Goal: Task Accomplishment & Management: Manage account settings

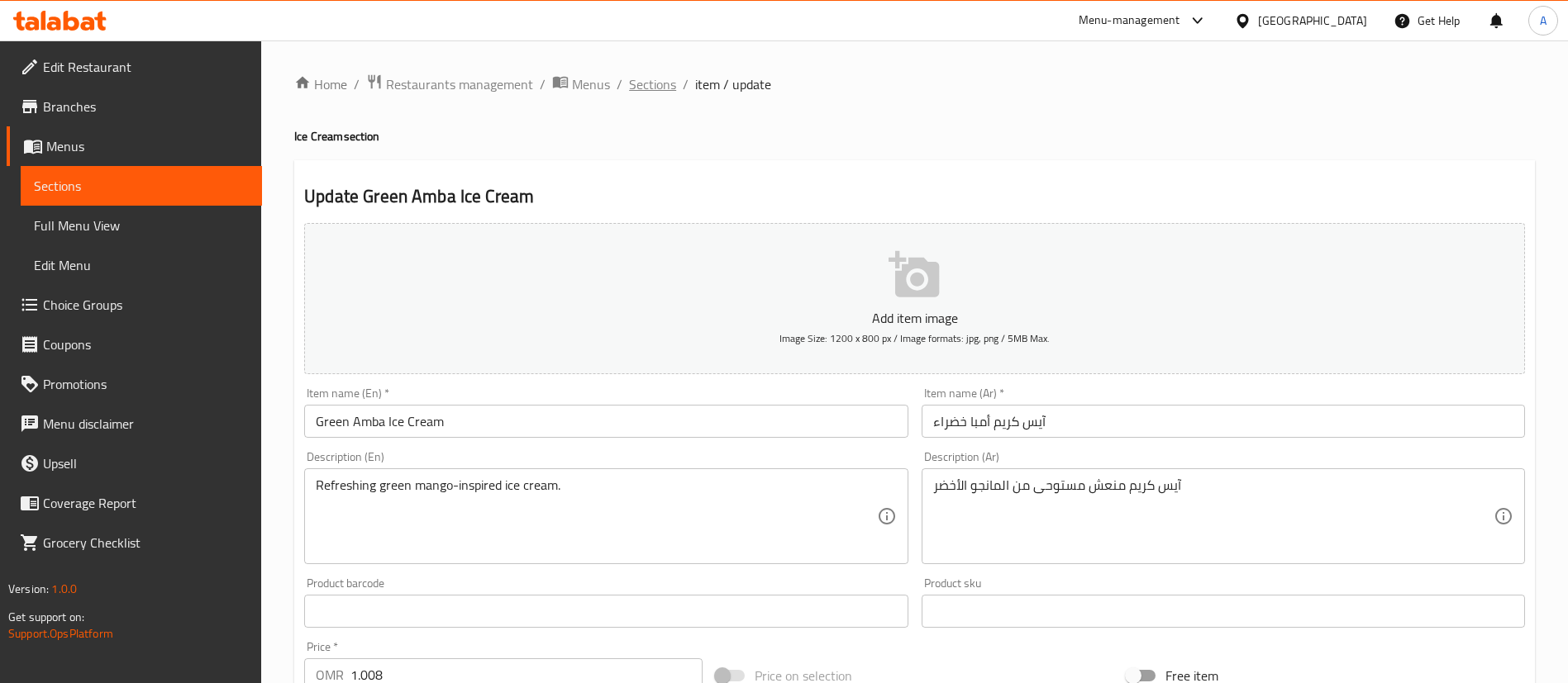
click at [664, 84] on span "Sections" at bounding box center [652, 84] width 47 height 20
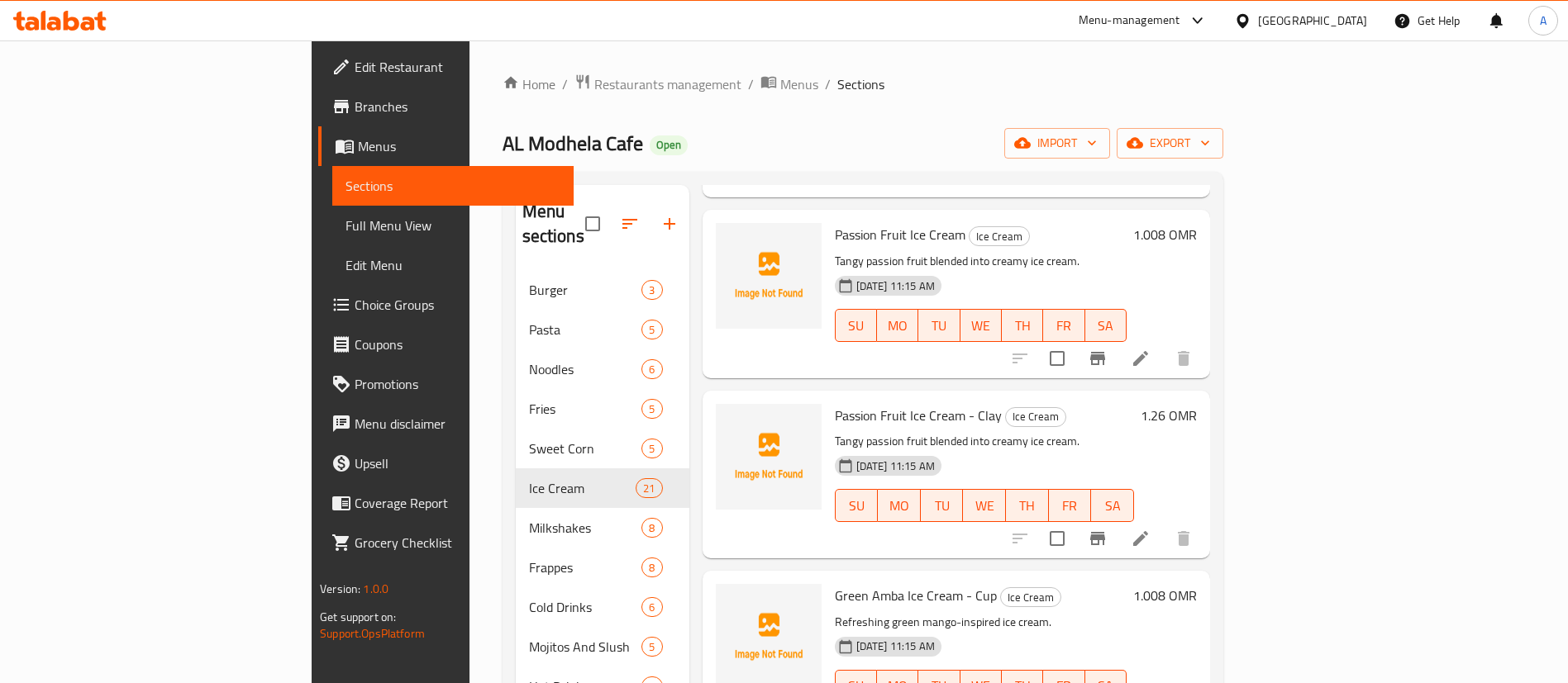
scroll to position [2653, 0]
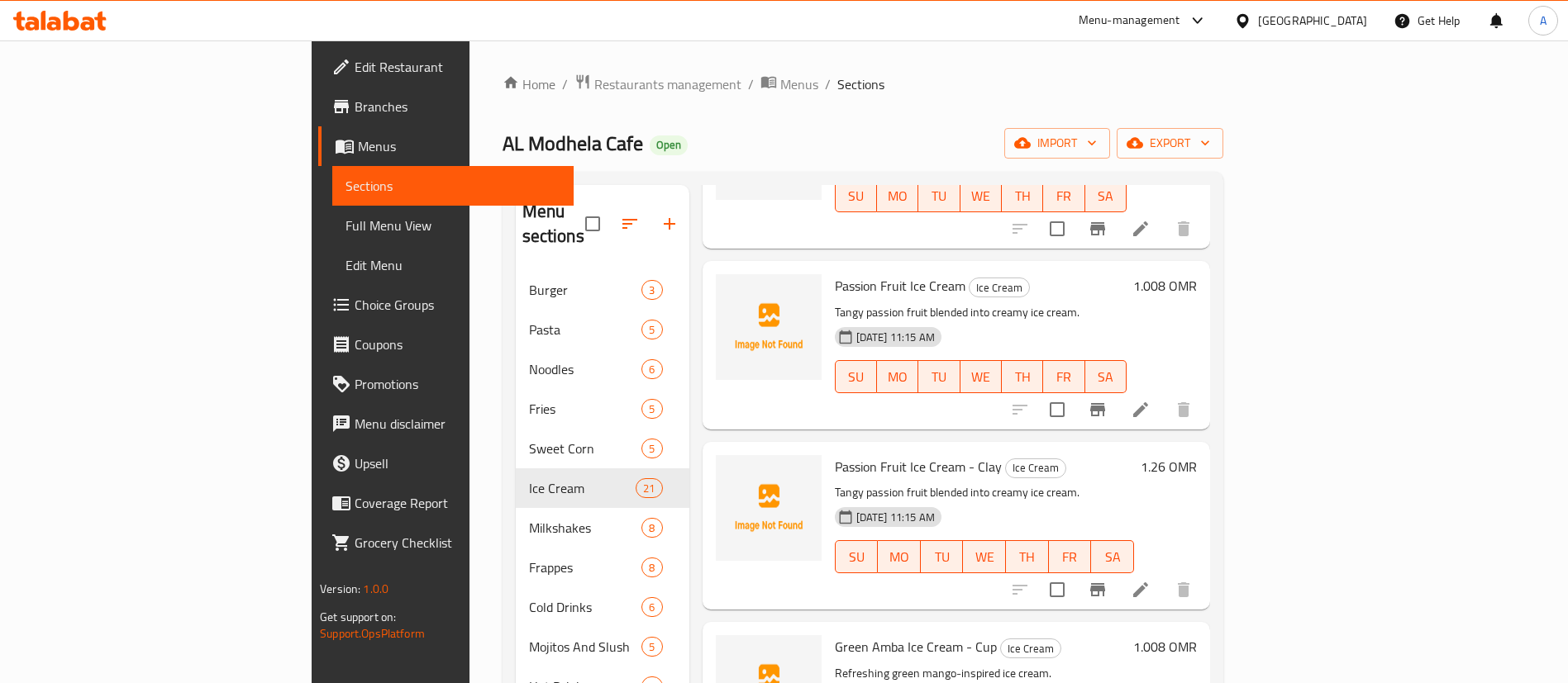
click at [1151, 580] on icon at bounding box center [1140, 590] width 20 height 20
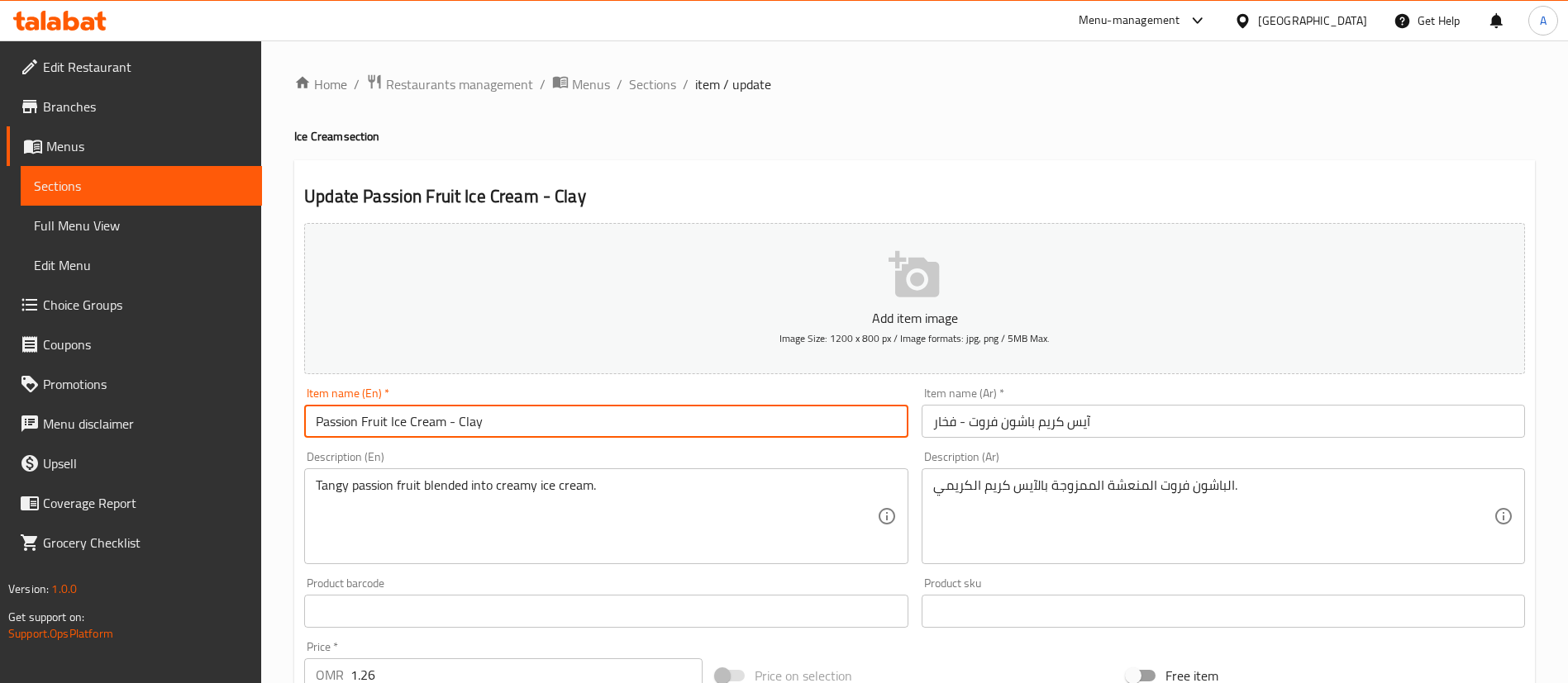
drag, startPoint x: 522, startPoint y: 428, endPoint x: 449, endPoint y: 423, distance: 73.2
click at [449, 423] on input "Passion Fruit Ice Cream - Clay" at bounding box center [605, 422] width 603 height 33
type input "Passion Fruit Ice Cream"
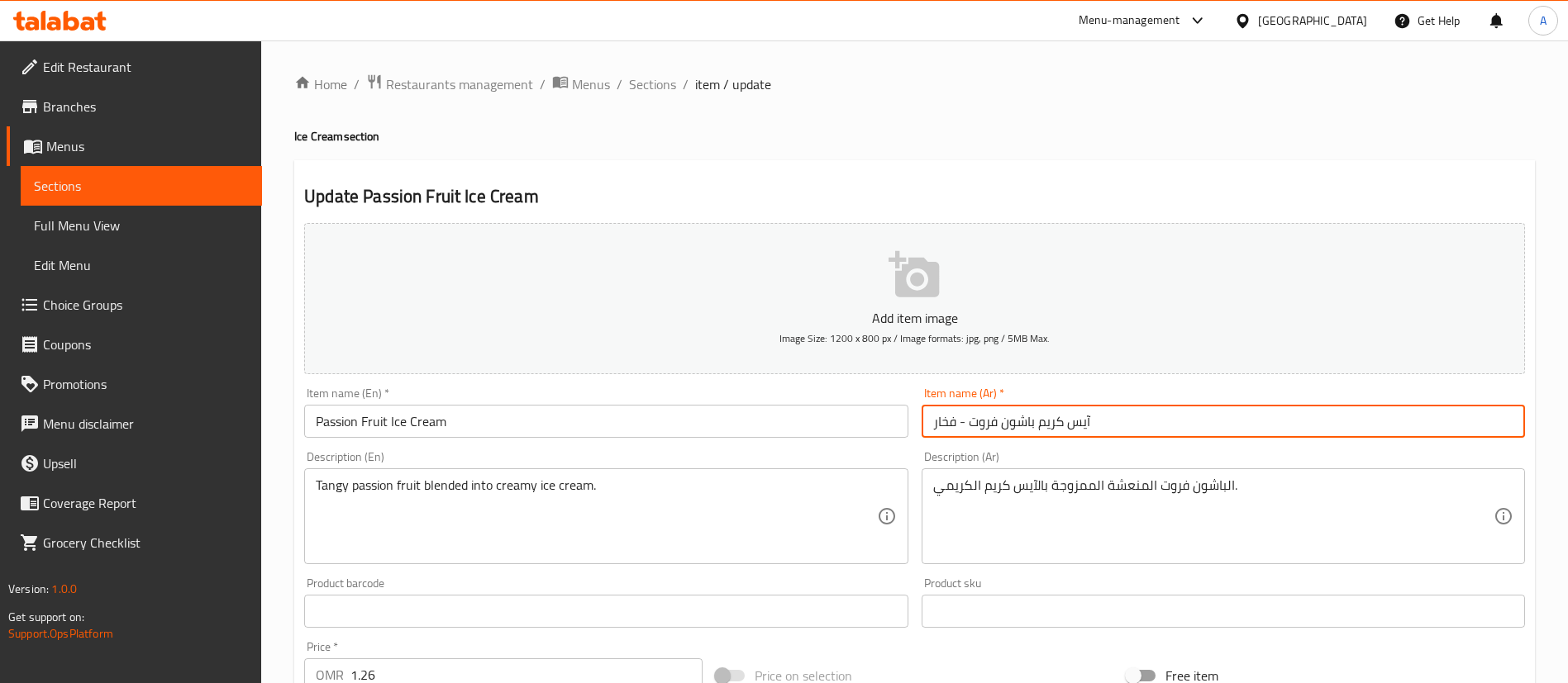
drag, startPoint x: 967, startPoint y: 422, endPoint x: 812, endPoint y: 414, distance: 155.2
click at [812, 414] on div "Add item image Image Size: 1200 x 800 px / Image formats: jpg, png / 5MB Max. I…" at bounding box center [914, 572] width 1234 height 712
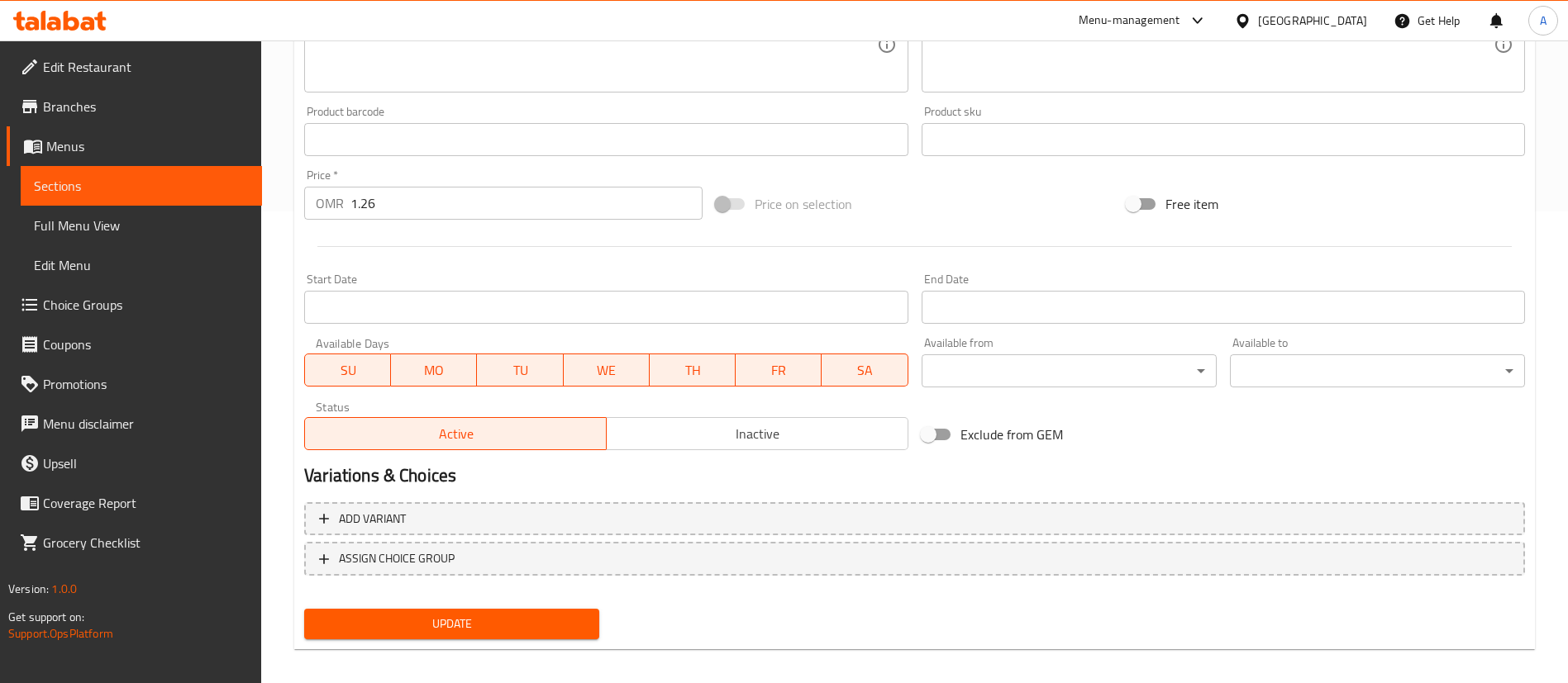
scroll to position [484, 0]
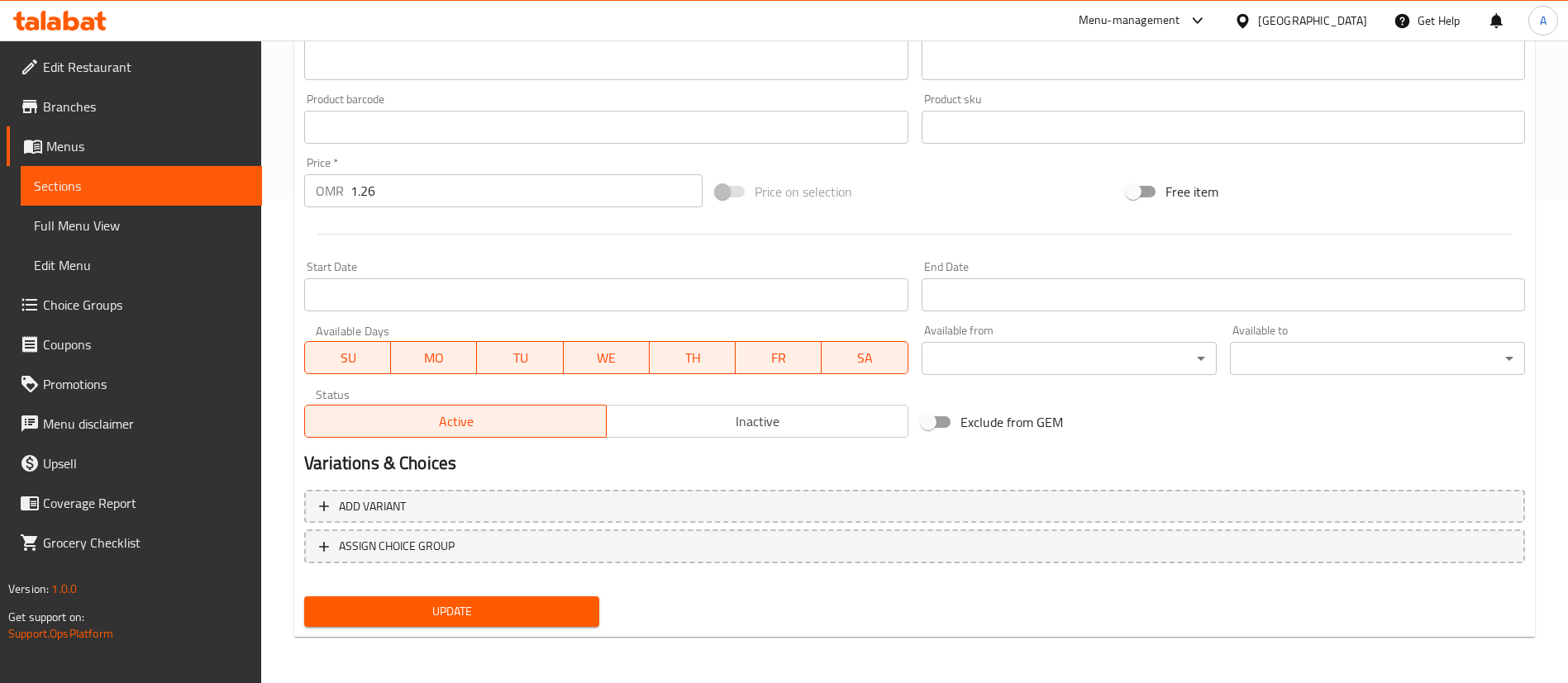
type input "آيس كريم باشون فروت"
click at [508, 605] on span "Update" at bounding box center [452, 612] width 268 height 21
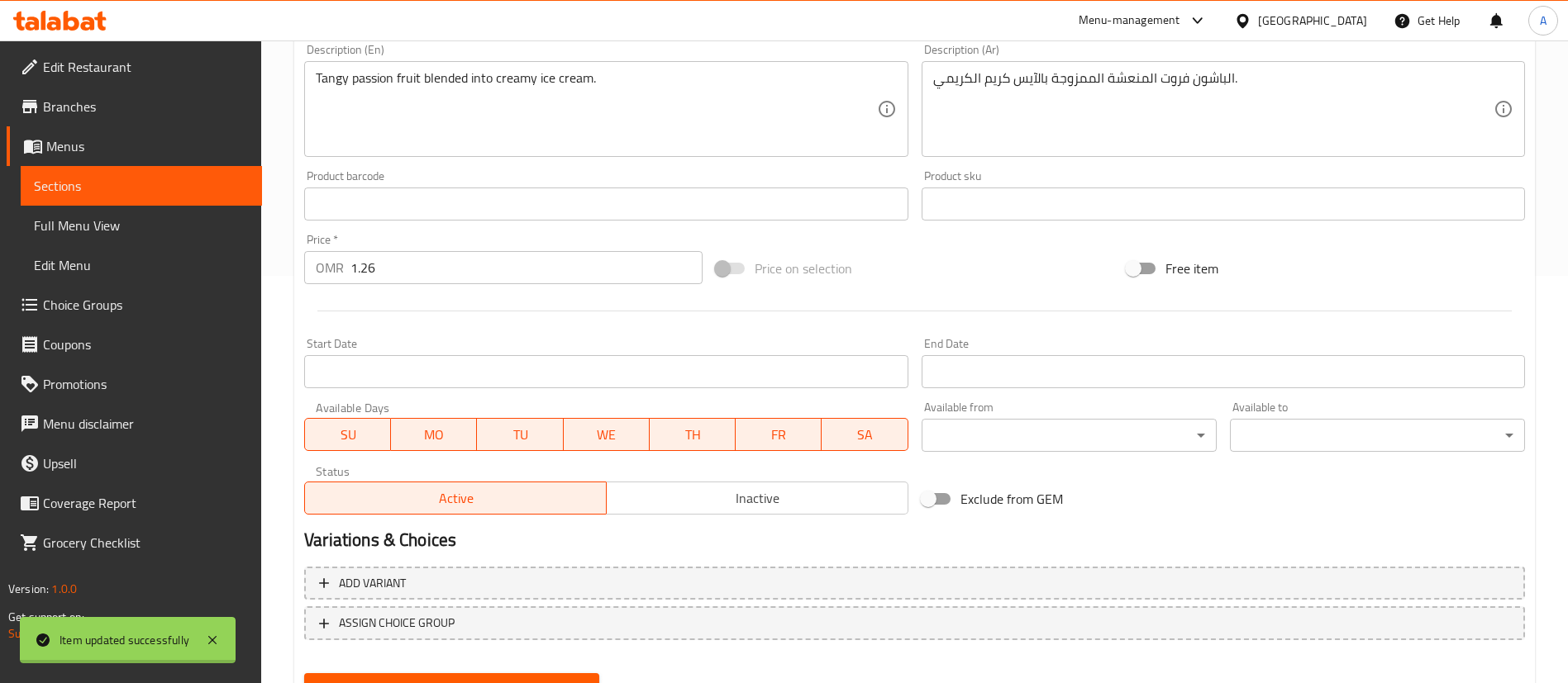
scroll to position [0, 0]
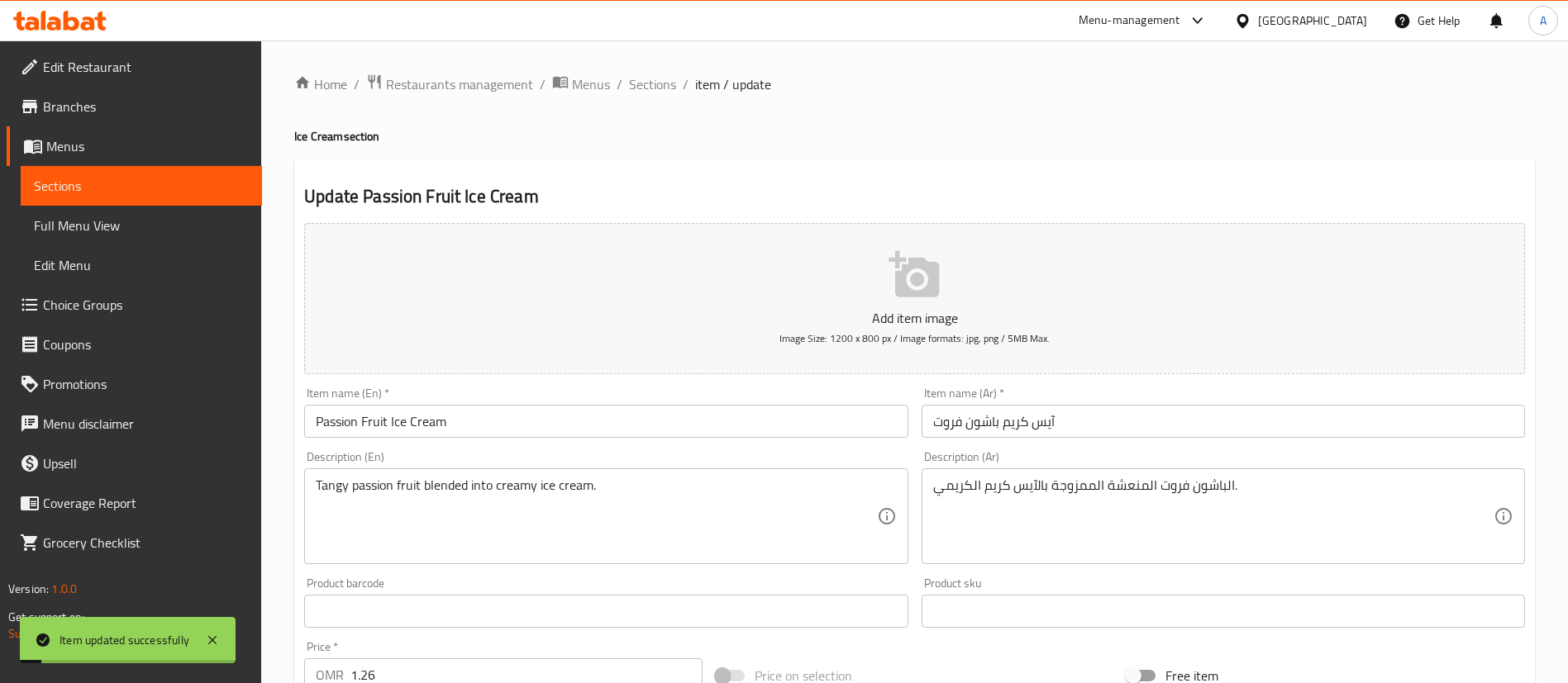
click at [655, 99] on div "Home / Restaurants management / Menus / Sections / item / update Ice Cream sect…" at bounding box center [914, 604] width 1241 height 1061
click at [656, 87] on span "Sections" at bounding box center [652, 84] width 47 height 20
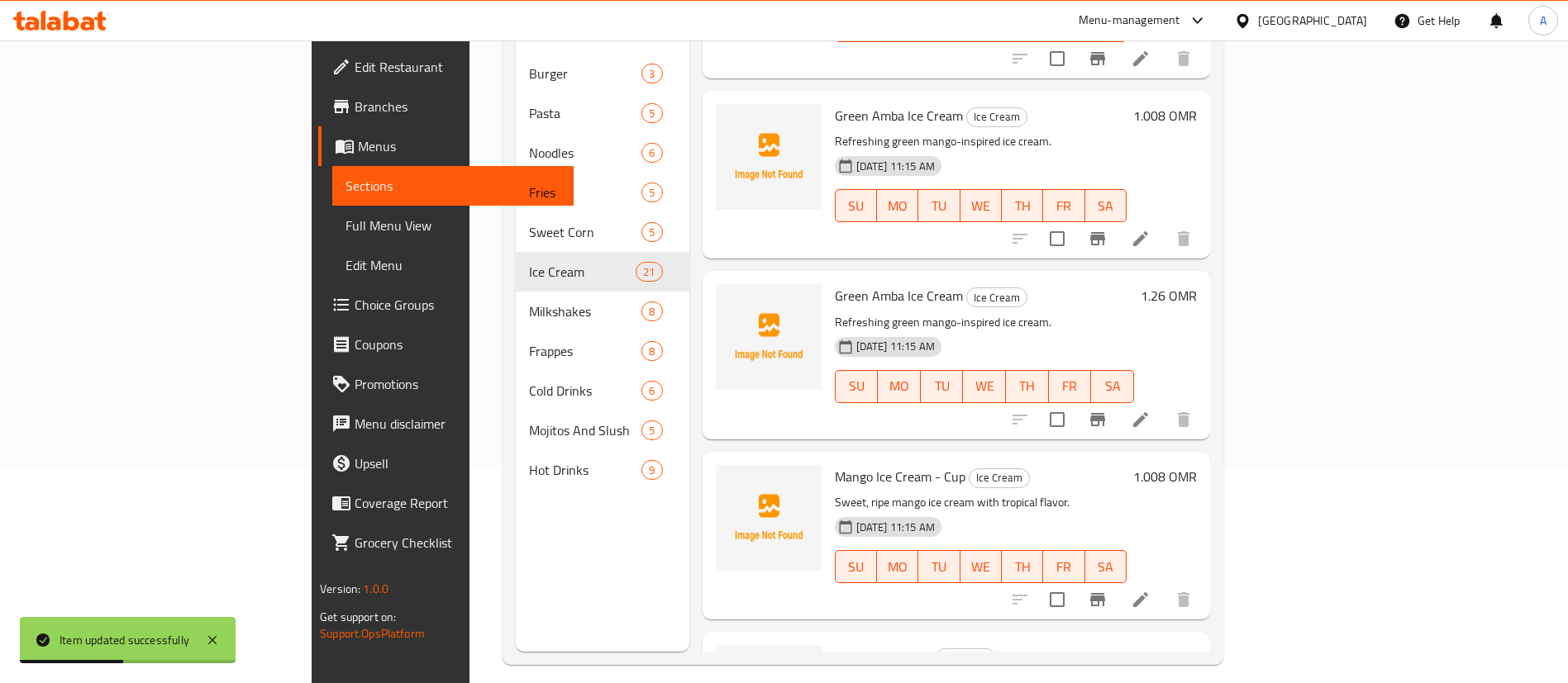
scroll to position [231, 0]
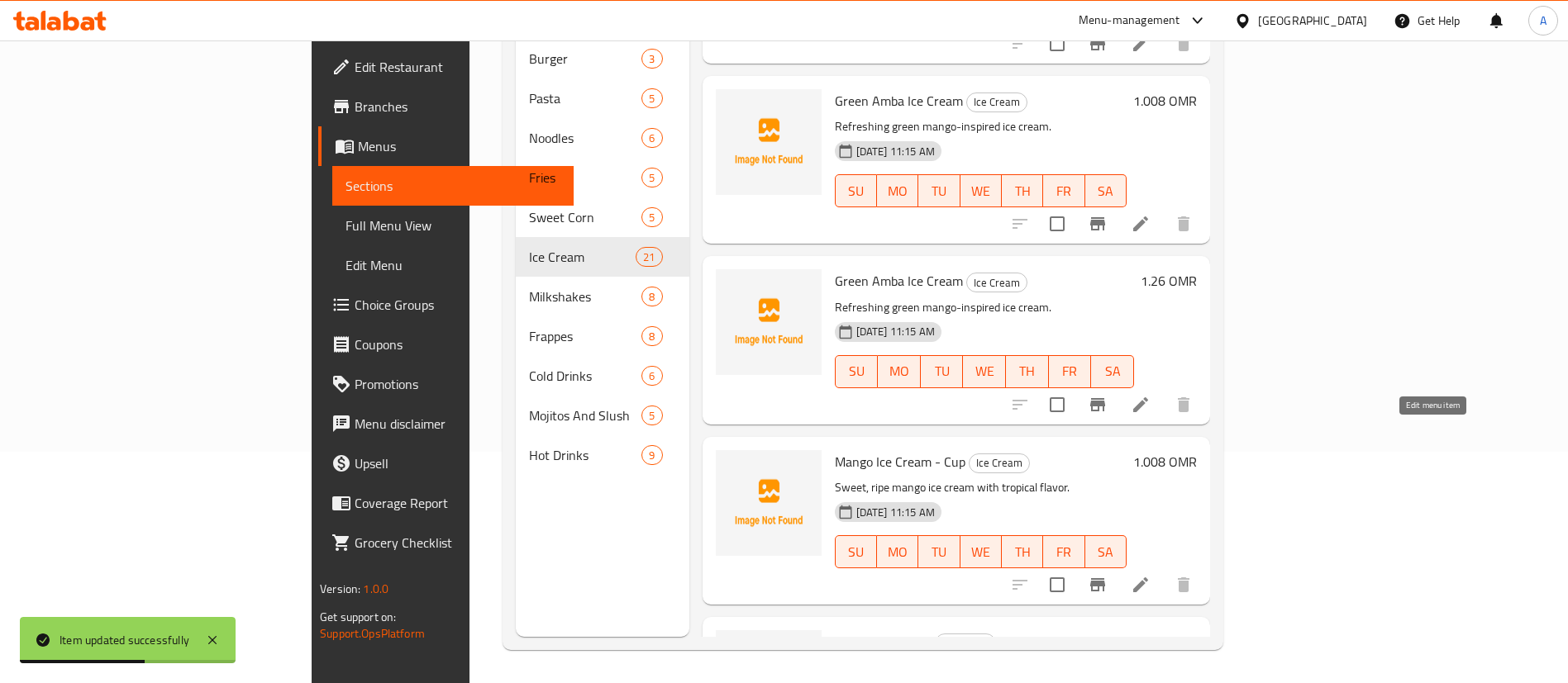
click at [1151, 575] on icon at bounding box center [1140, 584] width 20 height 20
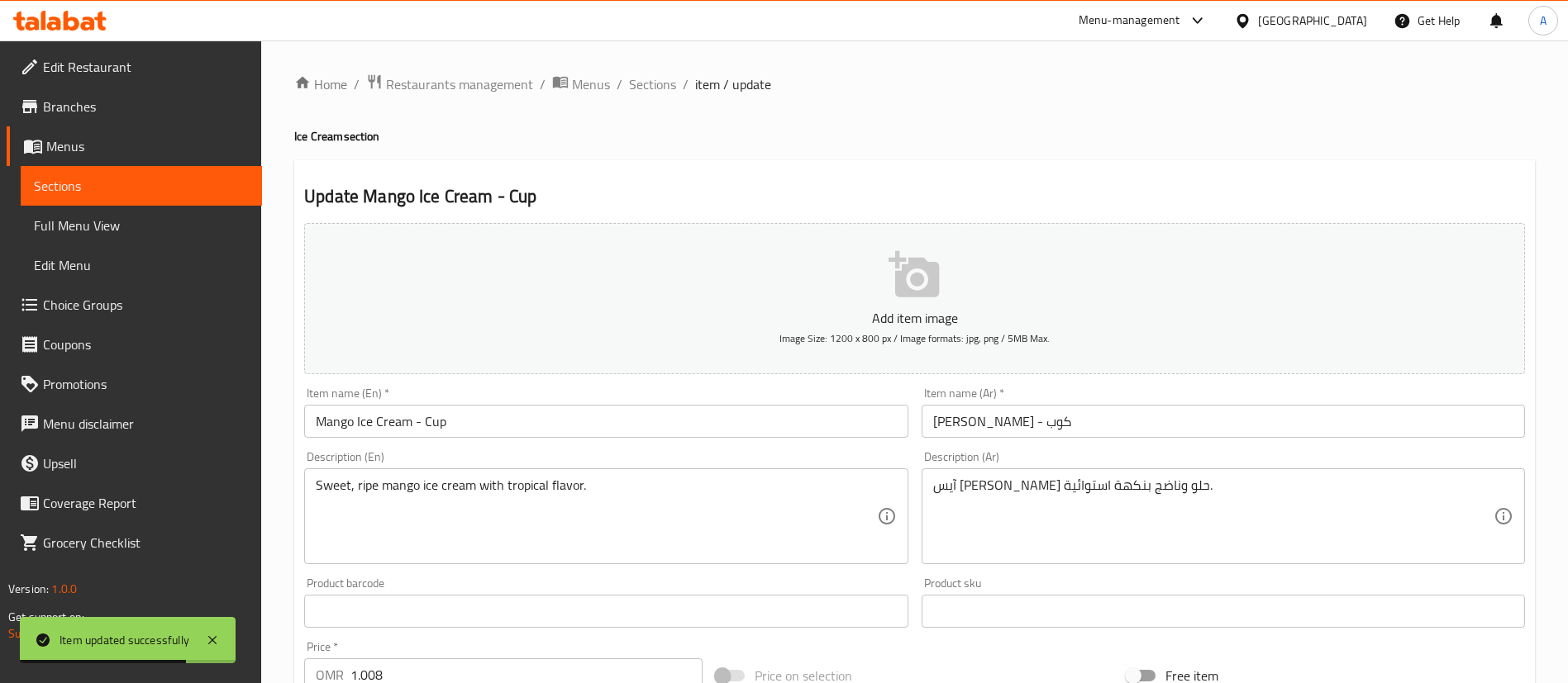
click at [654, 99] on div "Home / Restaurants management / Menus / Sections / item / update Ice Cream sect…" at bounding box center [914, 604] width 1241 height 1061
click at [661, 85] on span "Sections" at bounding box center [652, 84] width 47 height 20
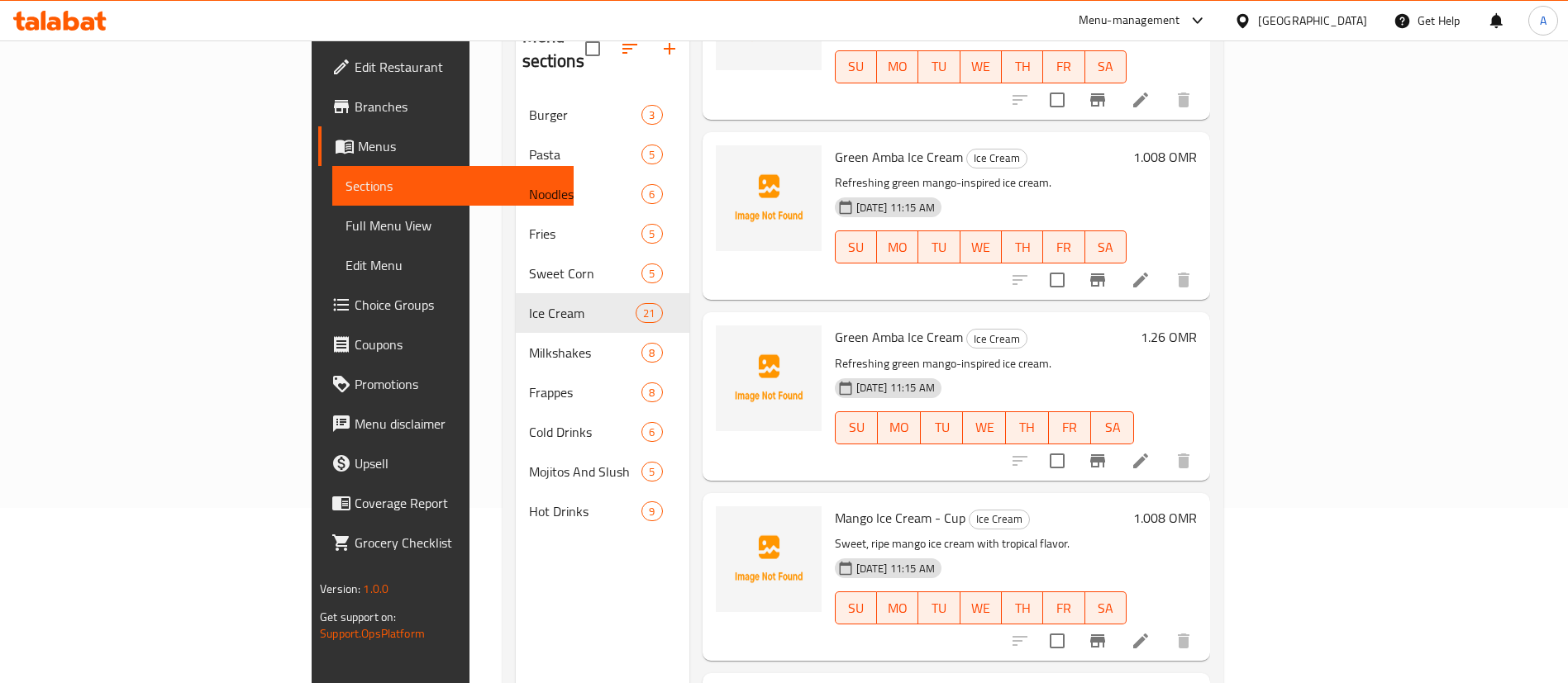
scroll to position [231, 0]
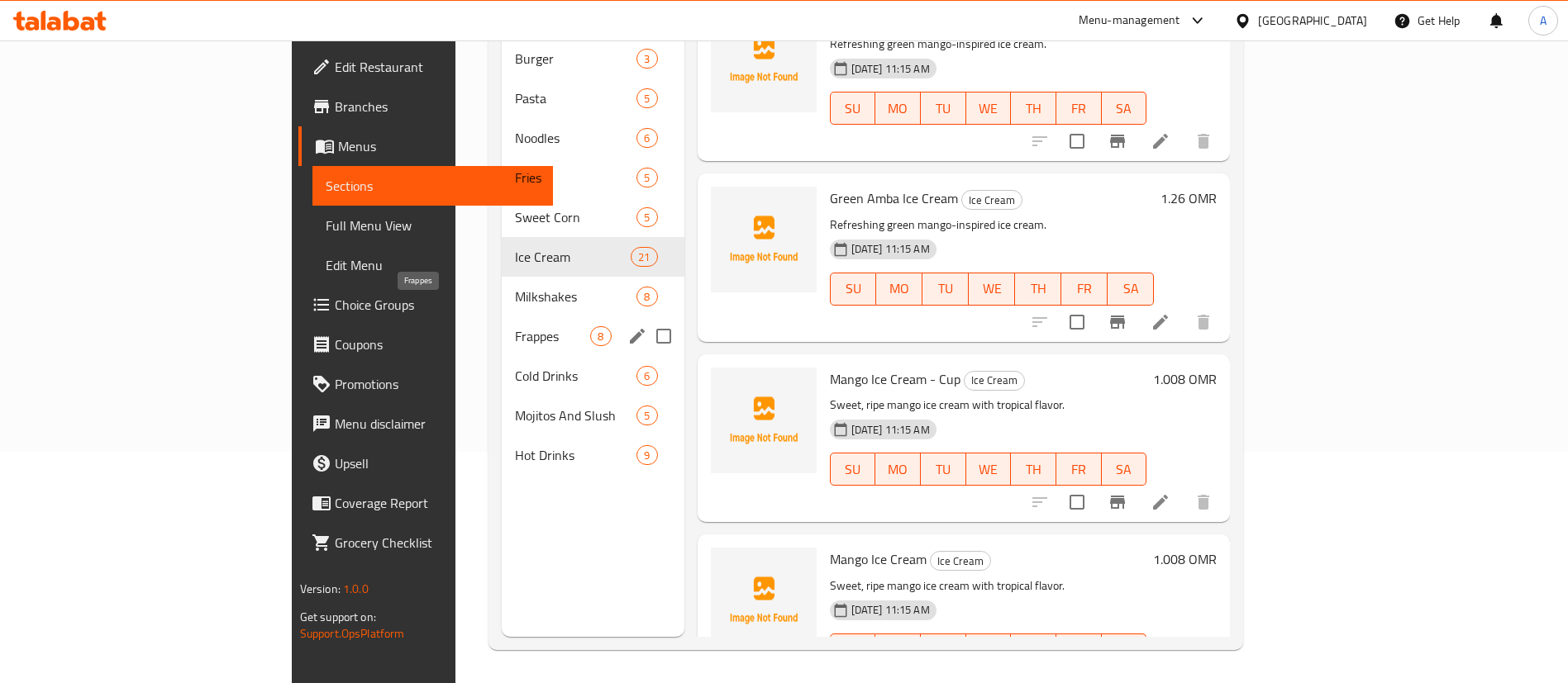
click at [515, 326] on span "Frappes" at bounding box center [552, 336] width 75 height 20
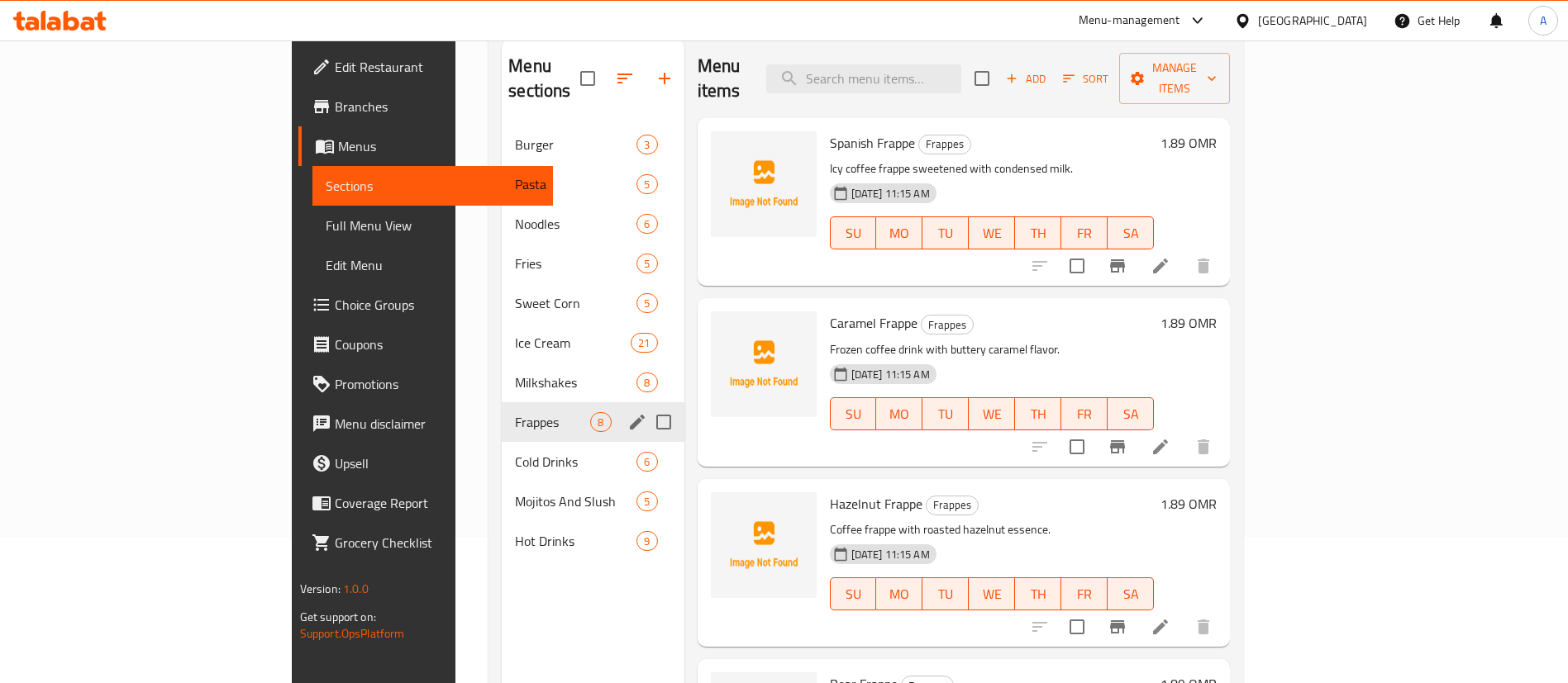
scroll to position [107, 0]
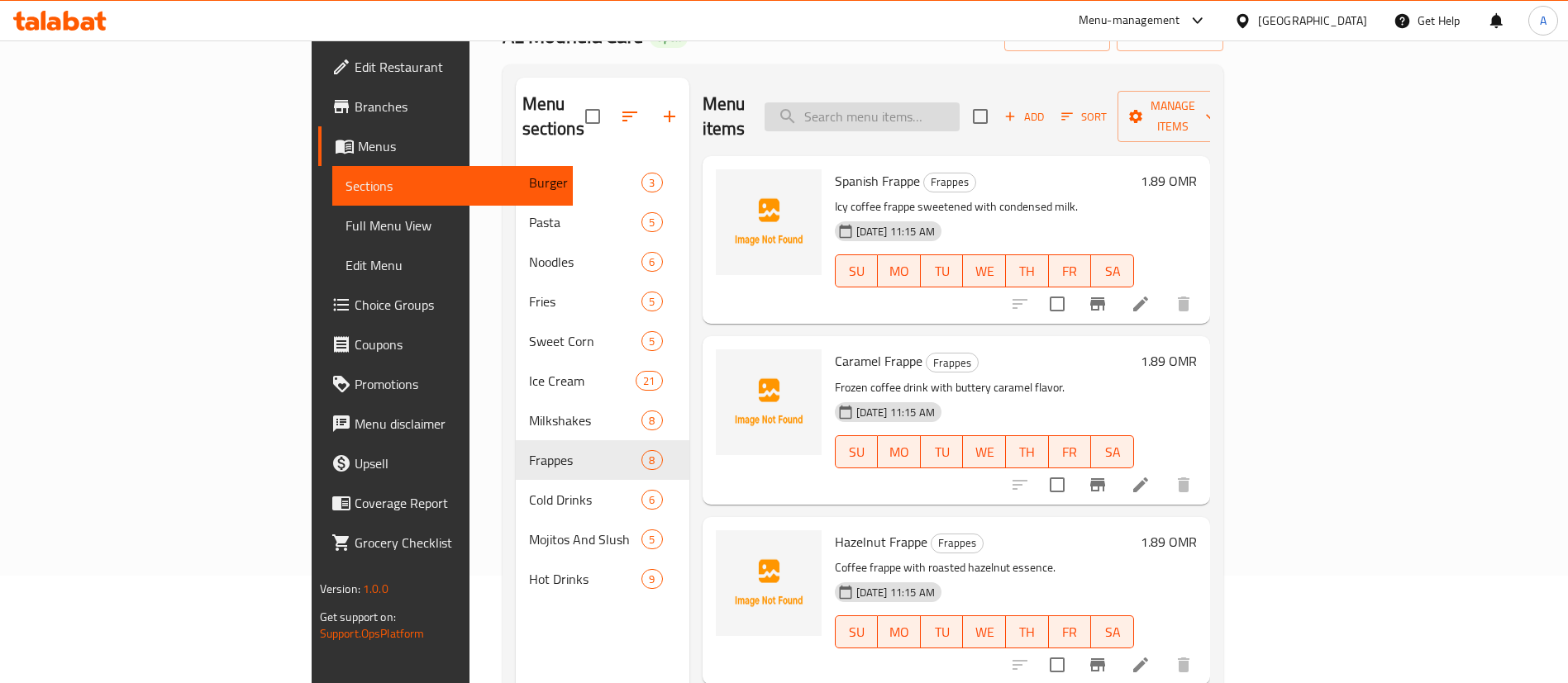
click at [945, 104] on input "search" at bounding box center [861, 116] width 195 height 29
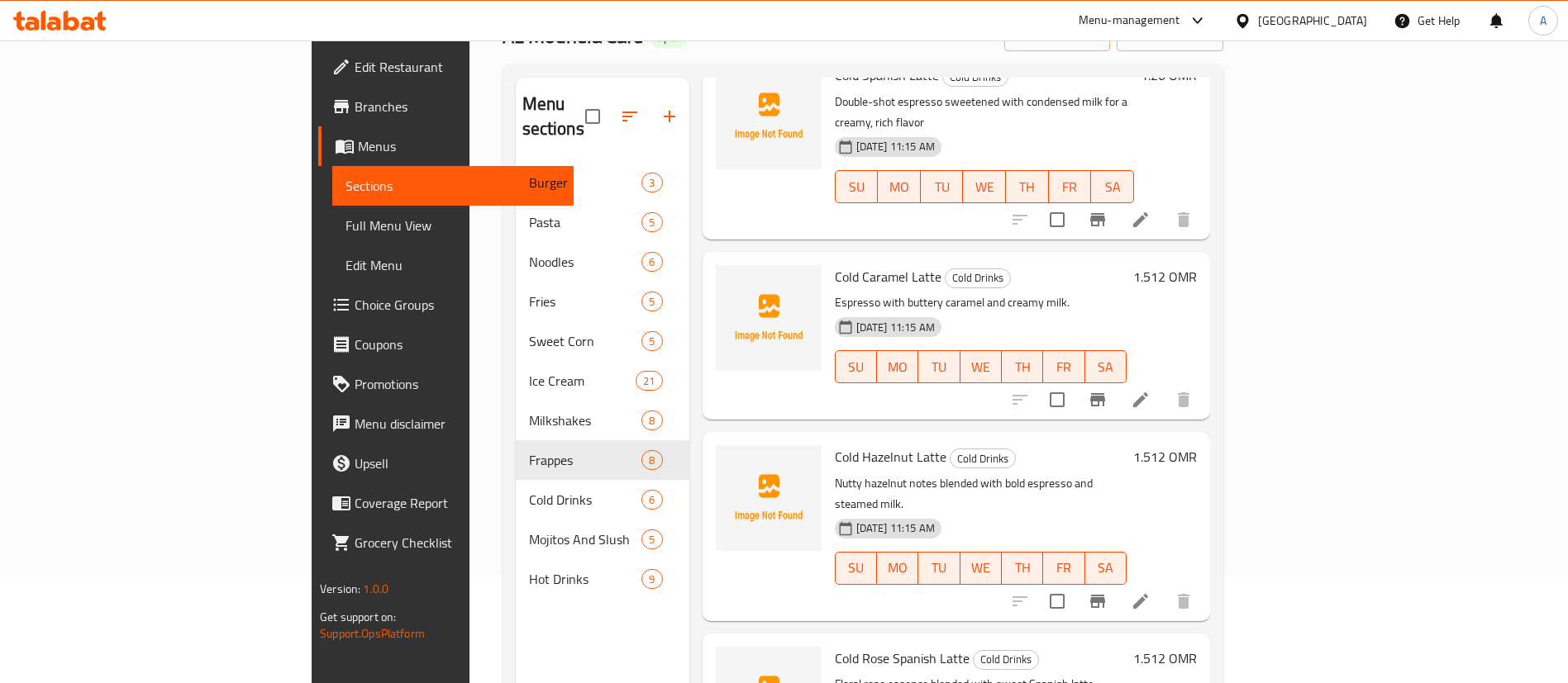
scroll to position [0, 0]
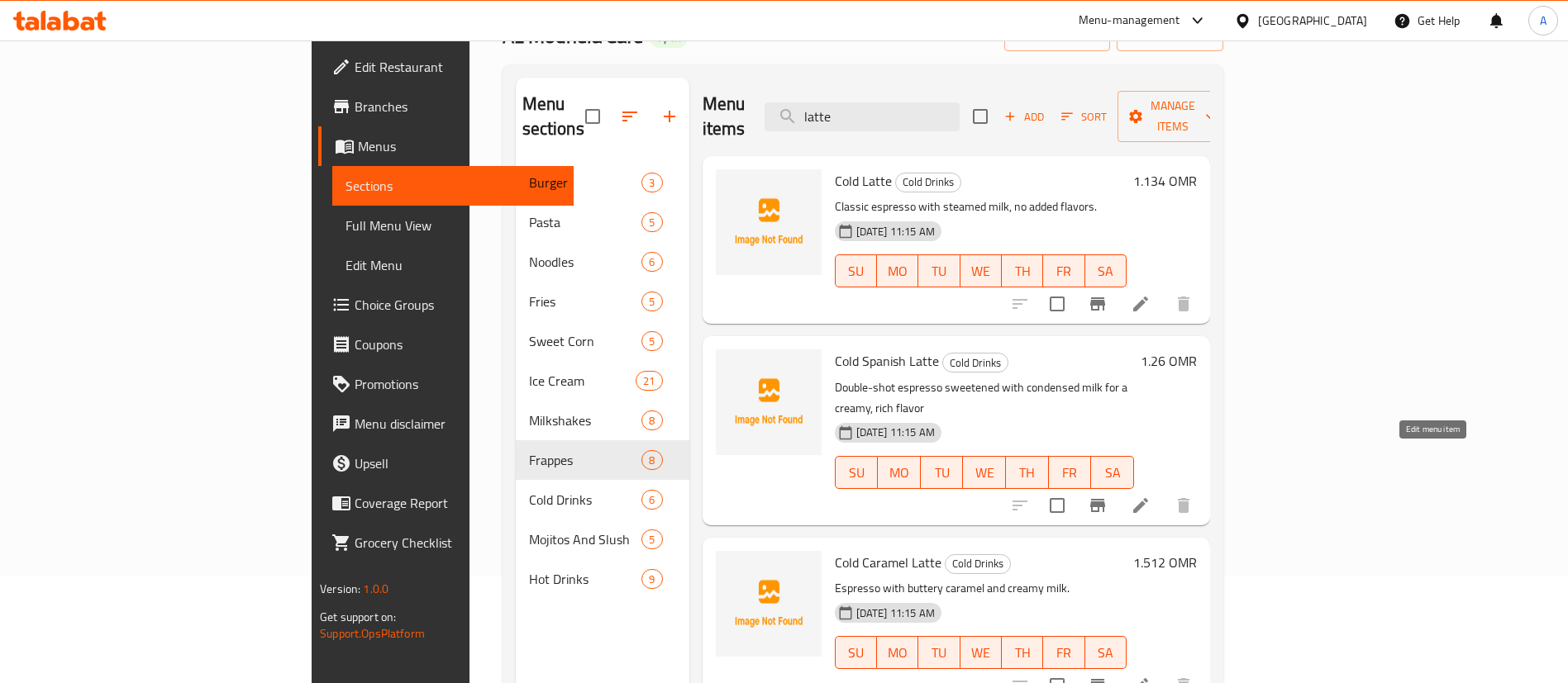
type input "latte"
click at [1151, 496] on icon at bounding box center [1140, 506] width 20 height 20
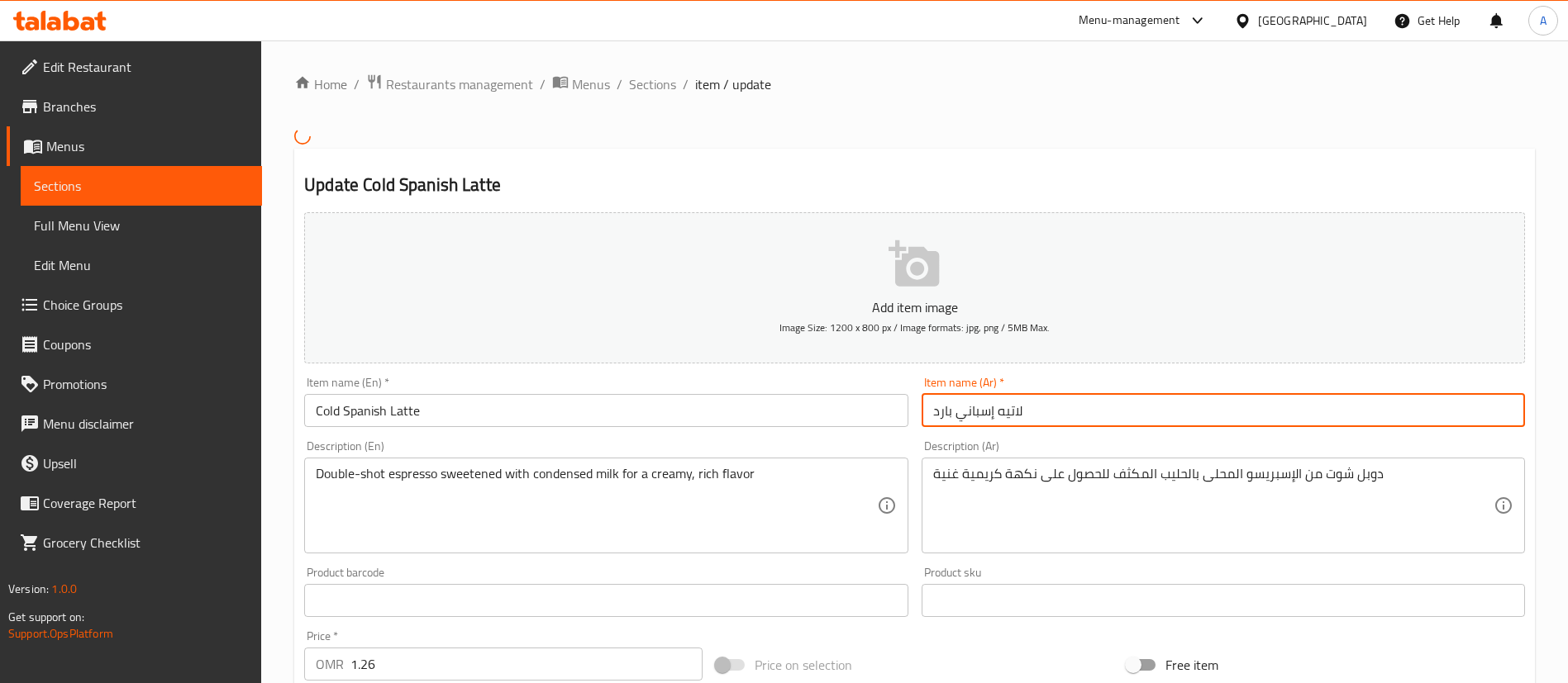
drag, startPoint x: 958, startPoint y: 416, endPoint x: 1062, endPoint y: 416, distance: 104.0
click at [1062, 416] on input "لاتيه إسباني بارد" at bounding box center [1223, 410] width 603 height 33
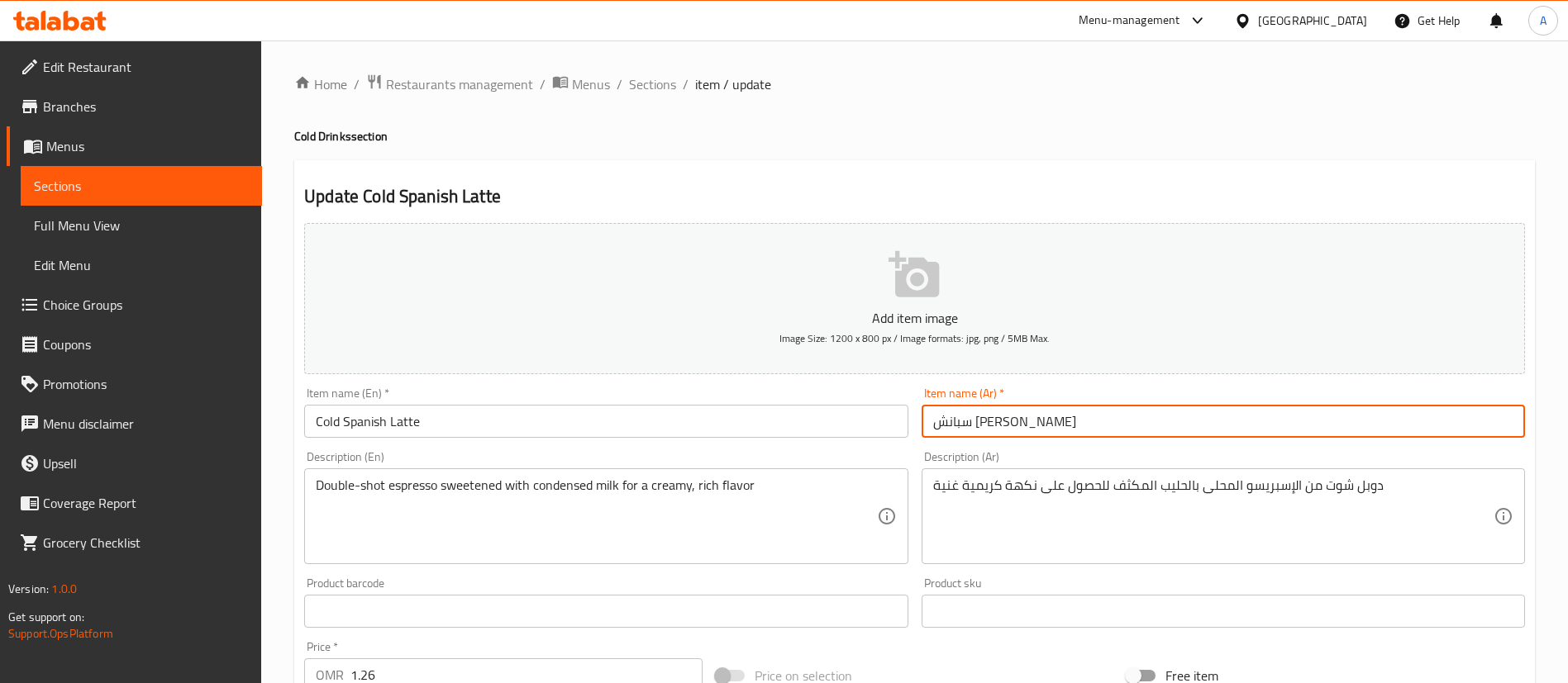
scroll to position [484, 0]
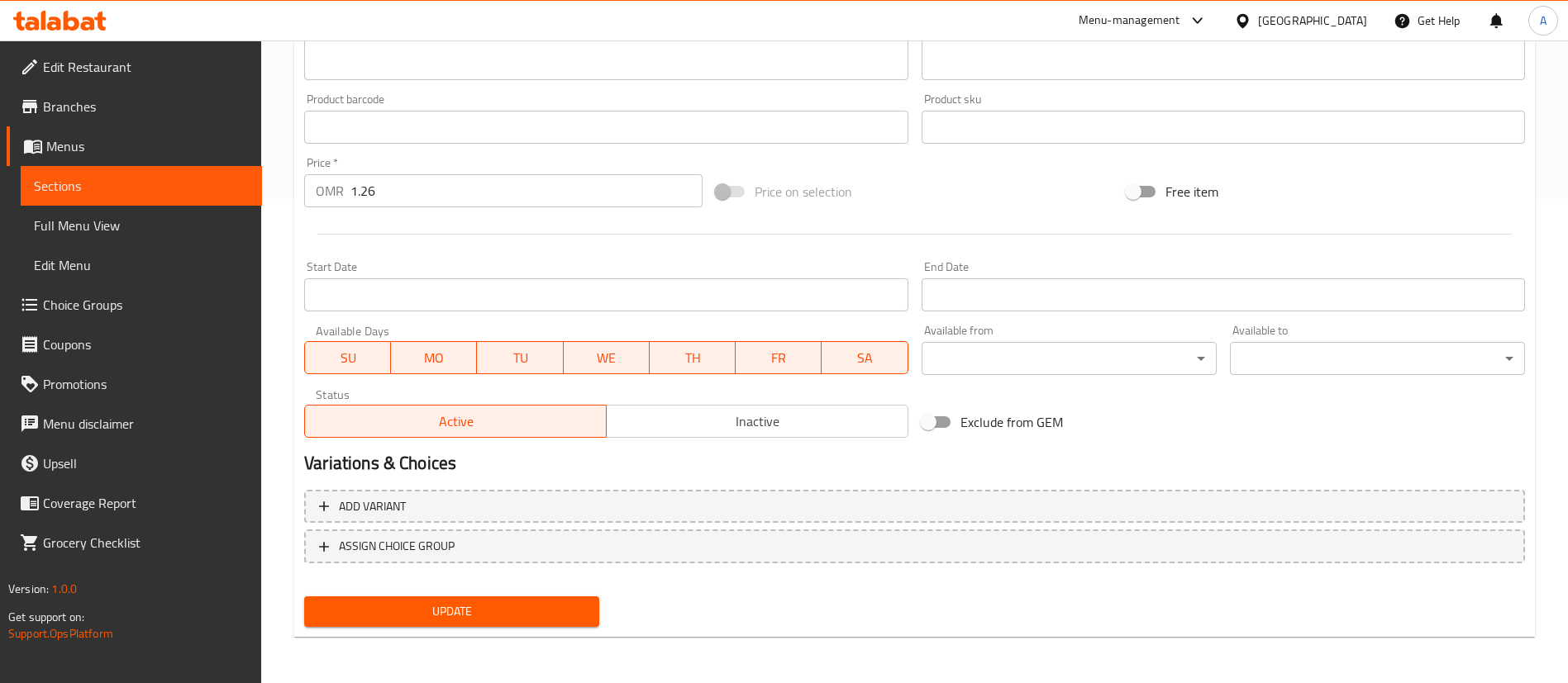
type input "سبانش [PERSON_NAME]"
click at [568, 611] on span "Update" at bounding box center [452, 612] width 268 height 21
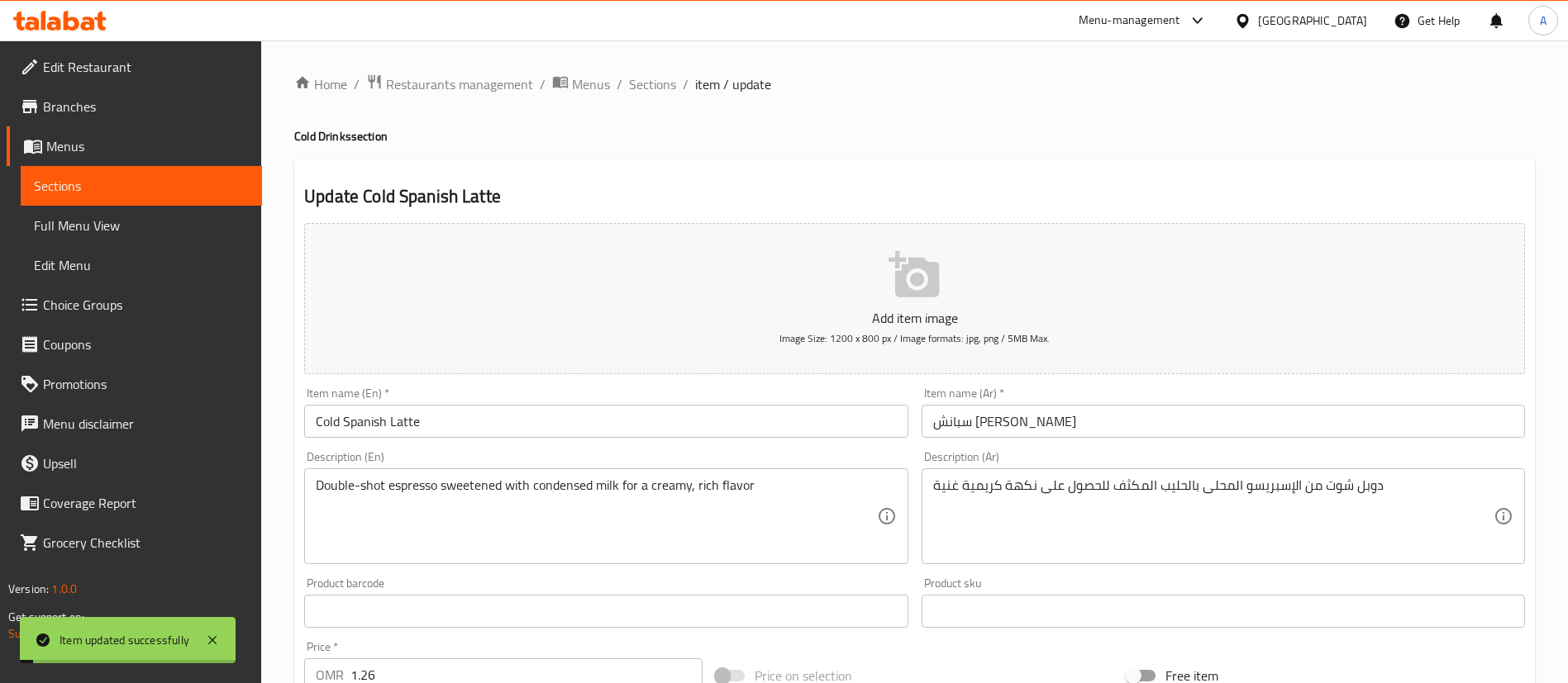
click at [668, 97] on div "Home / Restaurants management / Menus / Sections / item / update Cold Drinks se…" at bounding box center [914, 604] width 1241 height 1061
click at [664, 86] on span "Sections" at bounding box center [652, 84] width 47 height 20
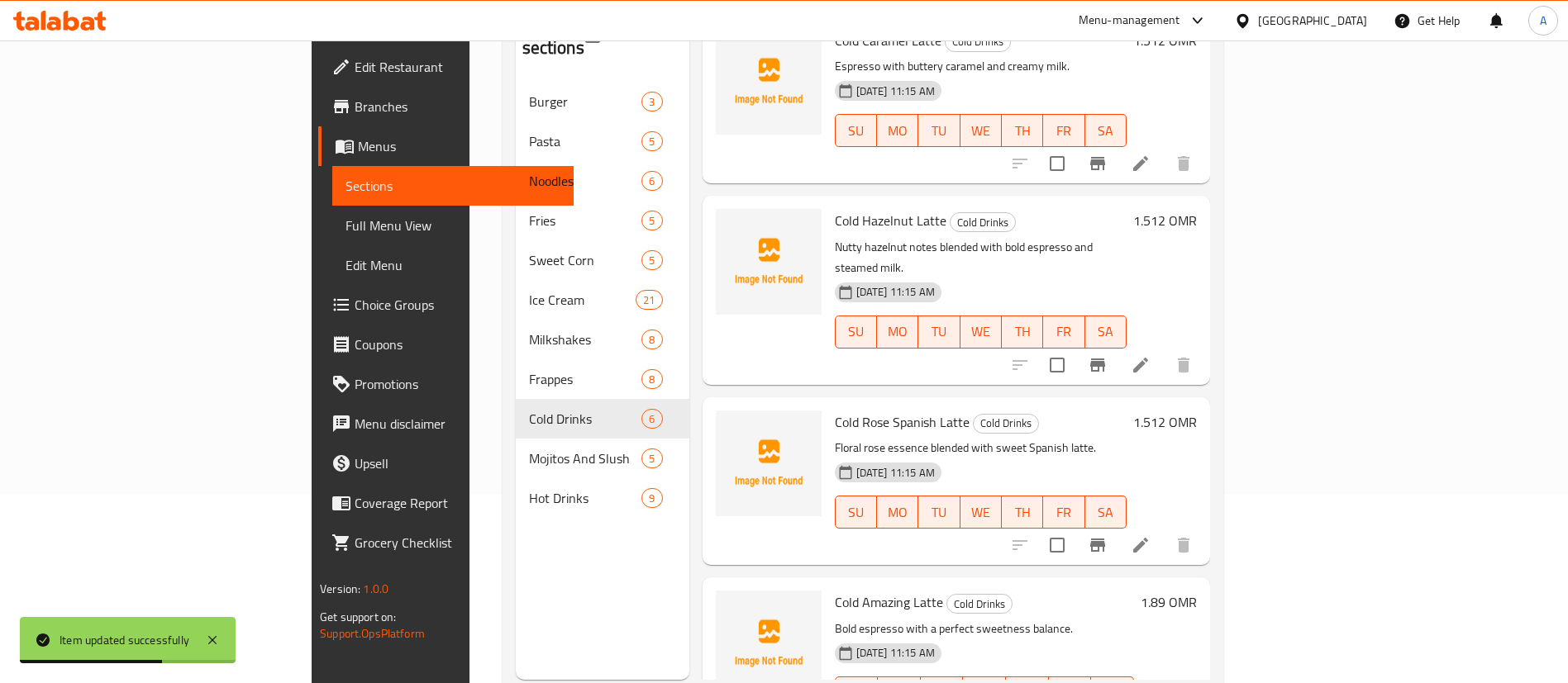
scroll to position [231, 0]
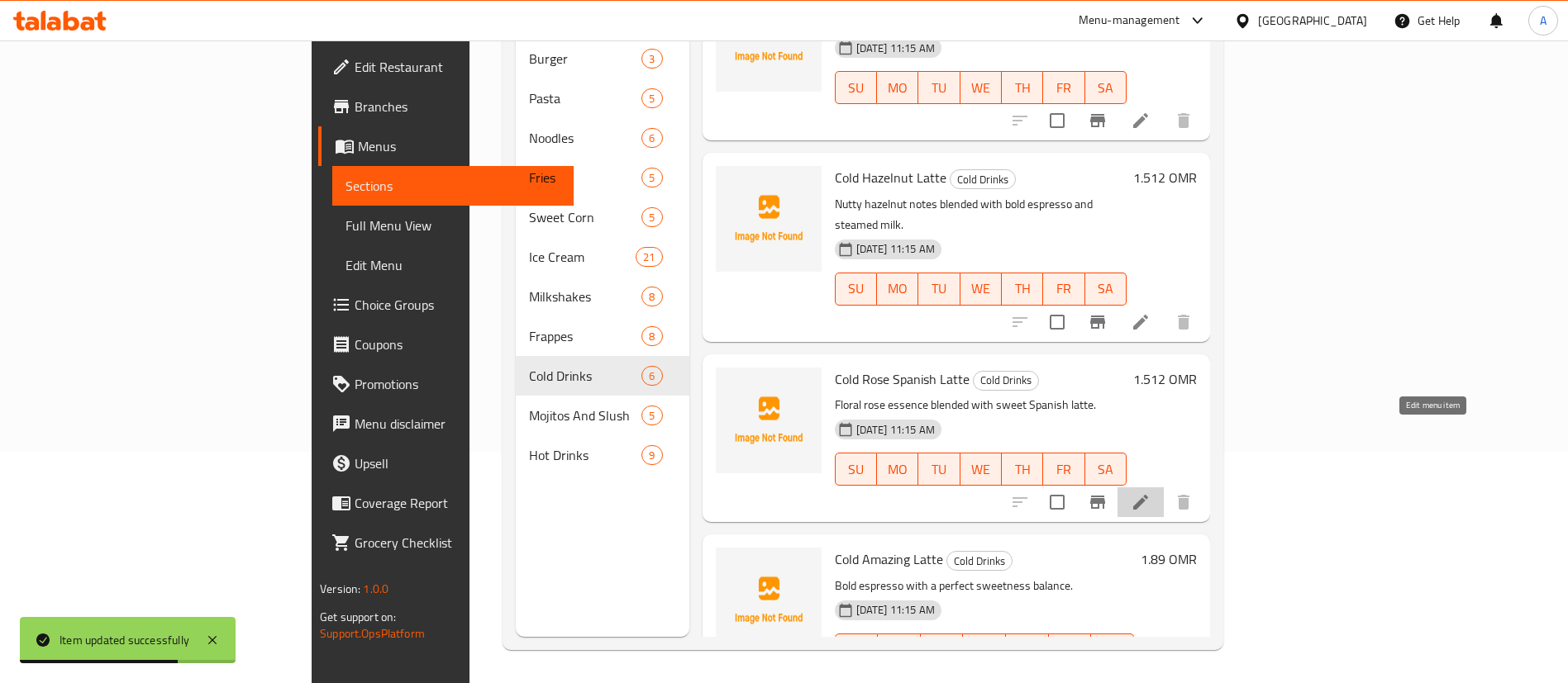
click at [1151, 493] on icon at bounding box center [1140, 502] width 20 height 20
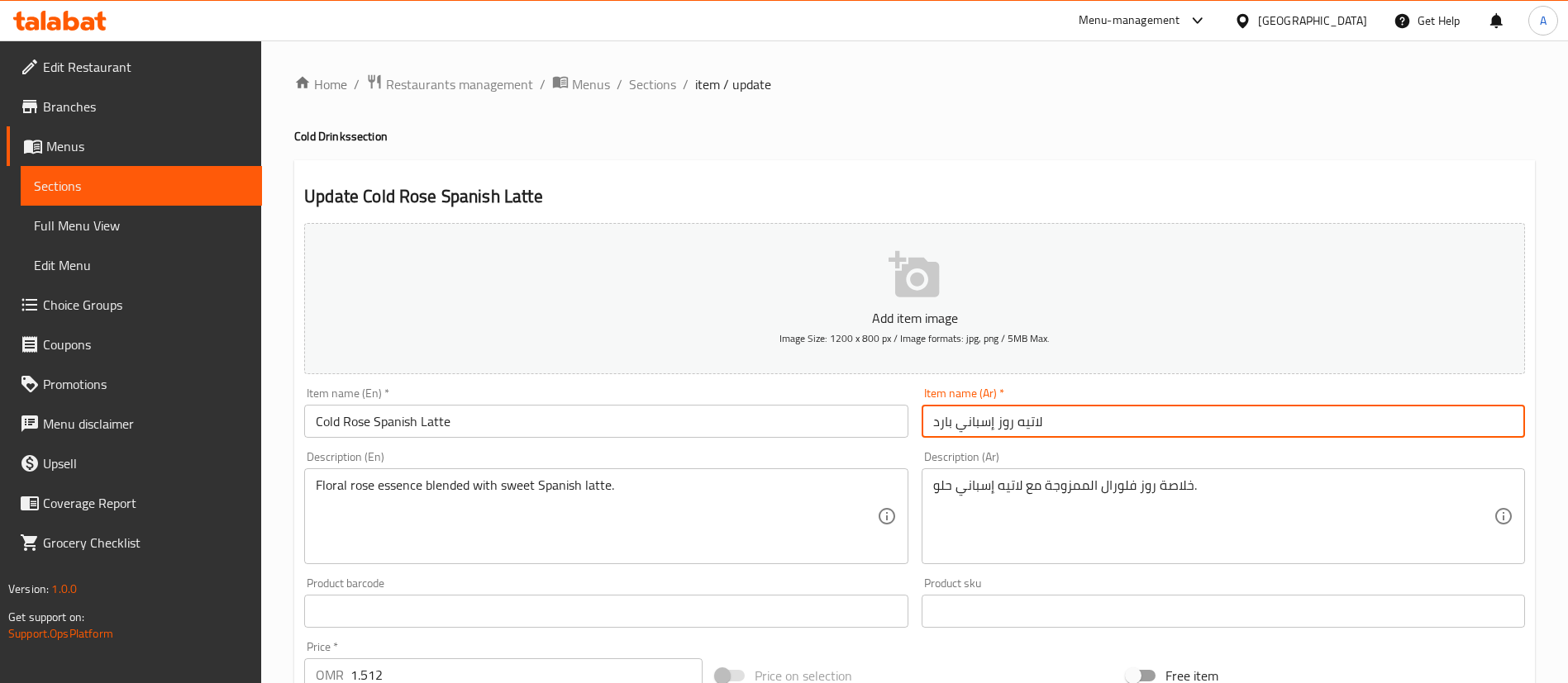
drag, startPoint x: 955, startPoint y: 427, endPoint x: 1117, endPoint y: 427, distance: 162.0
click at [1117, 427] on input "لاتيه روز إسباني بارد" at bounding box center [1223, 422] width 603 height 33
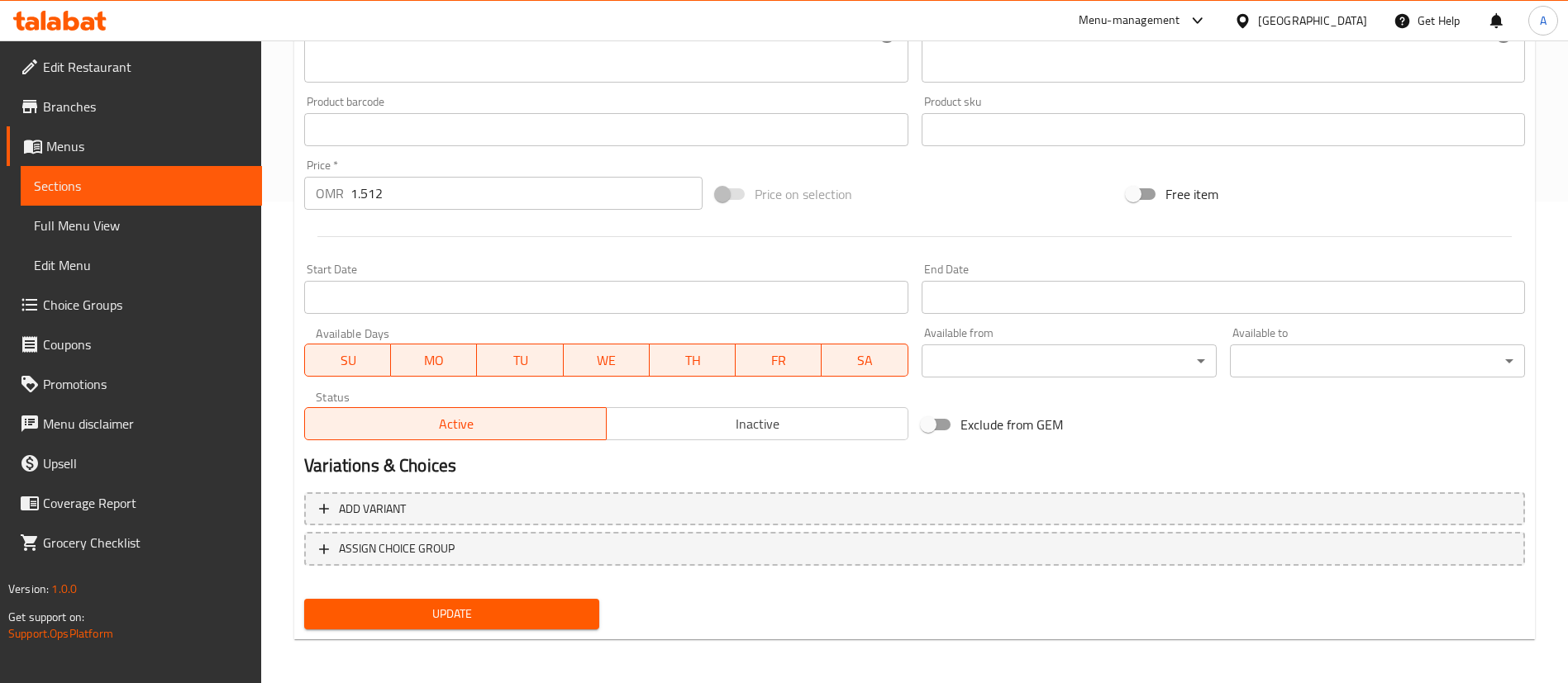
scroll to position [484, 0]
type input "شبانش لاتيه روز بارد"
click at [485, 622] on span "Update" at bounding box center [452, 612] width 268 height 21
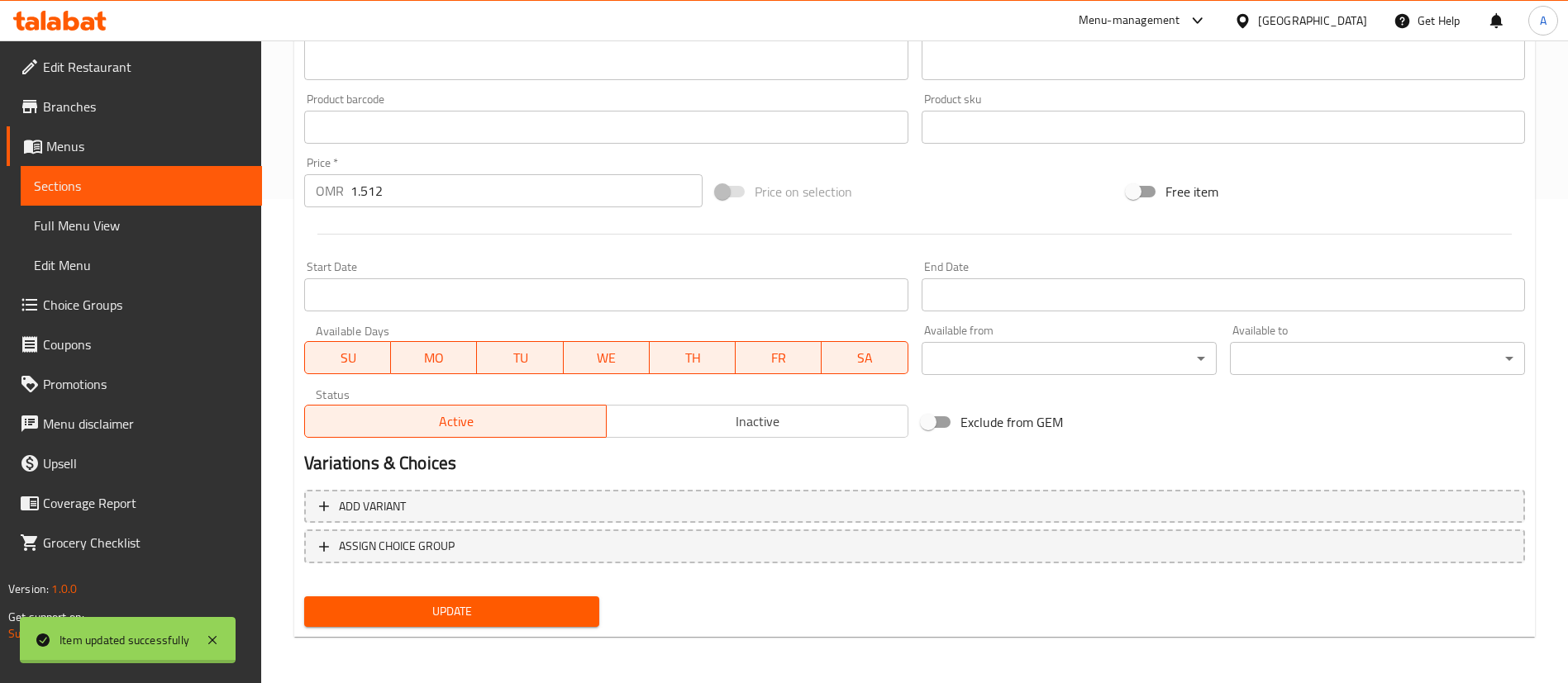
scroll to position [0, 0]
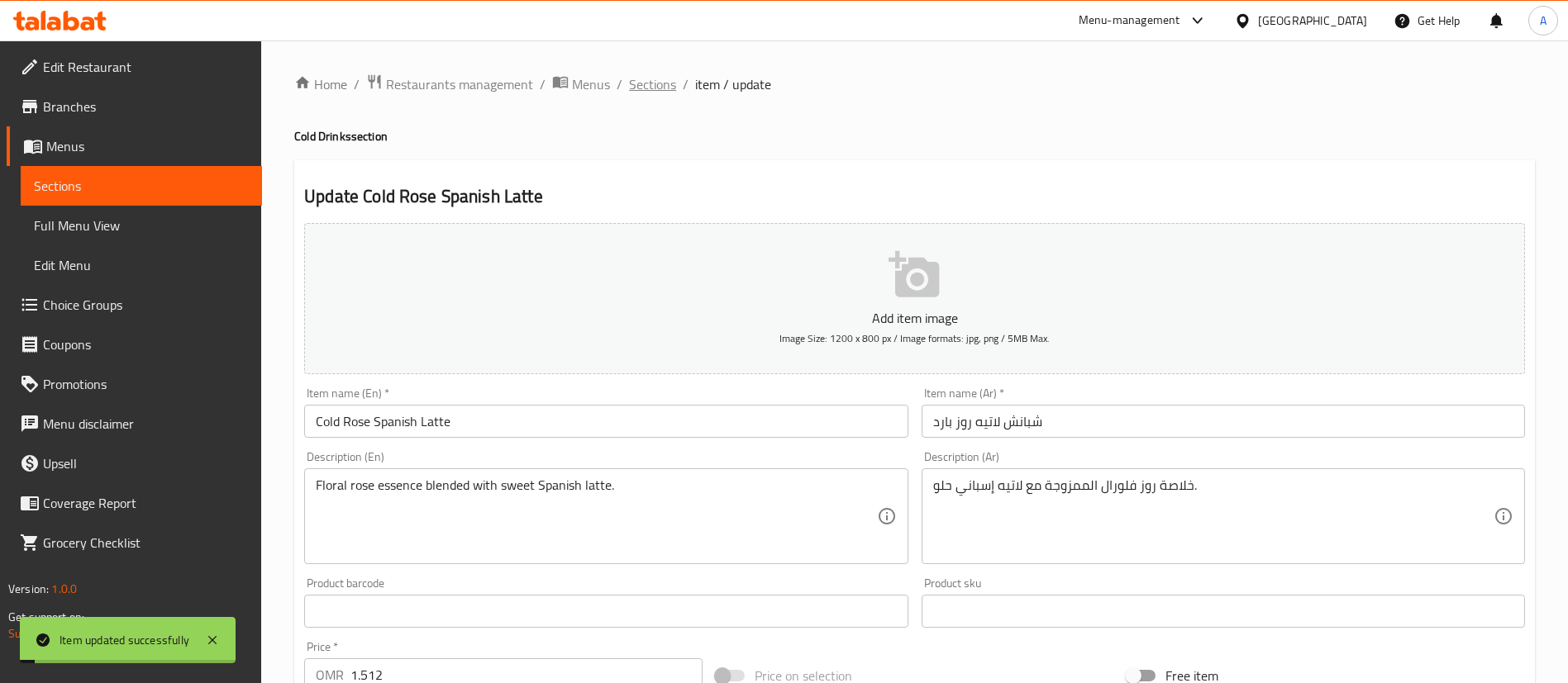
click at [650, 82] on span "Sections" at bounding box center [652, 84] width 47 height 20
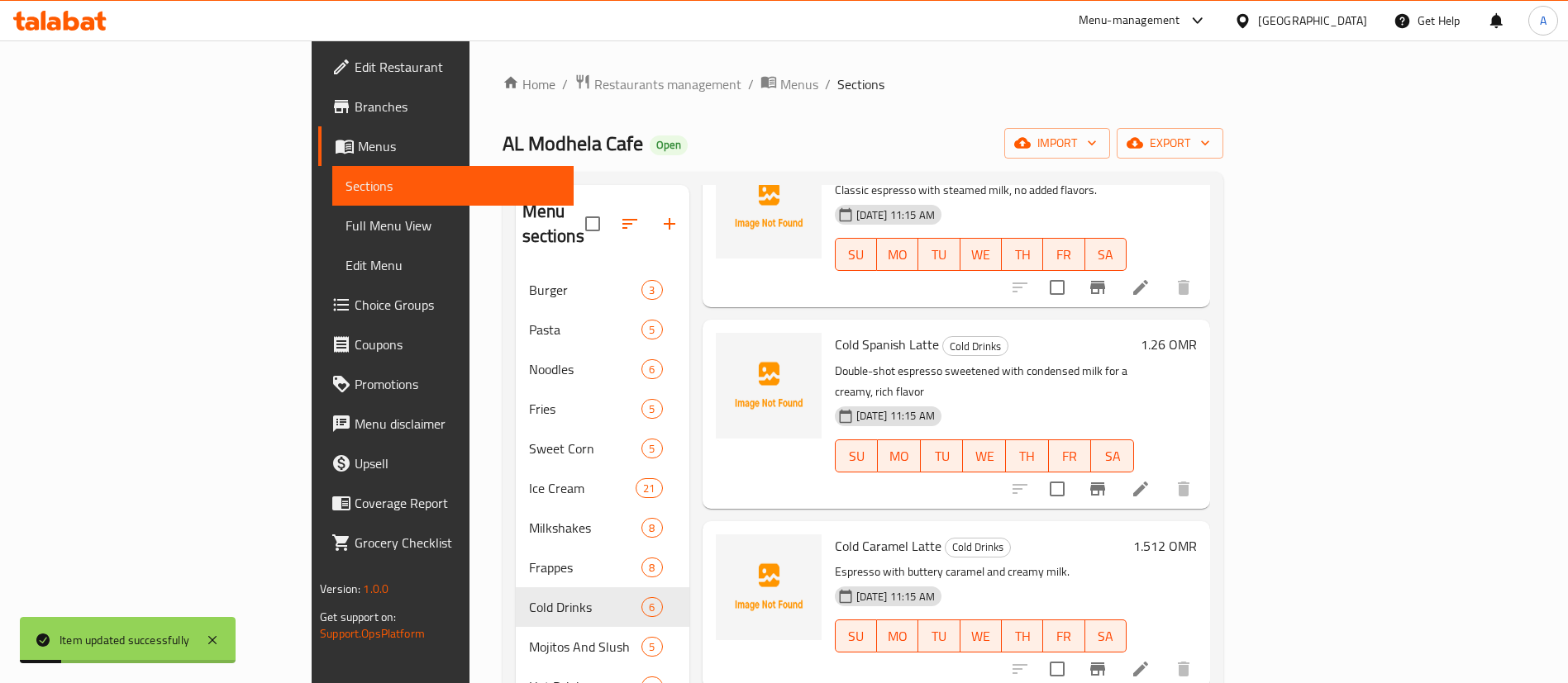
scroll to position [248, 0]
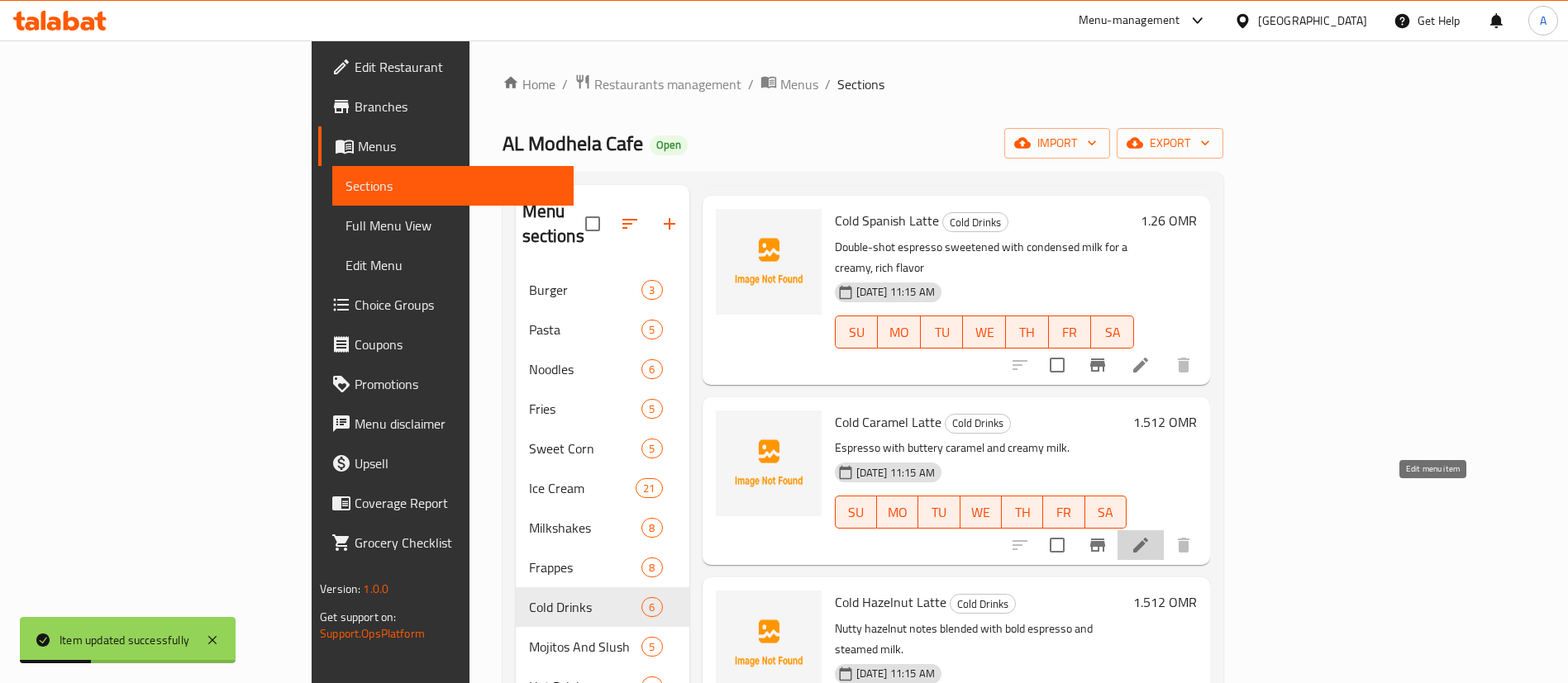
click at [1151, 536] on icon at bounding box center [1140, 545] width 20 height 20
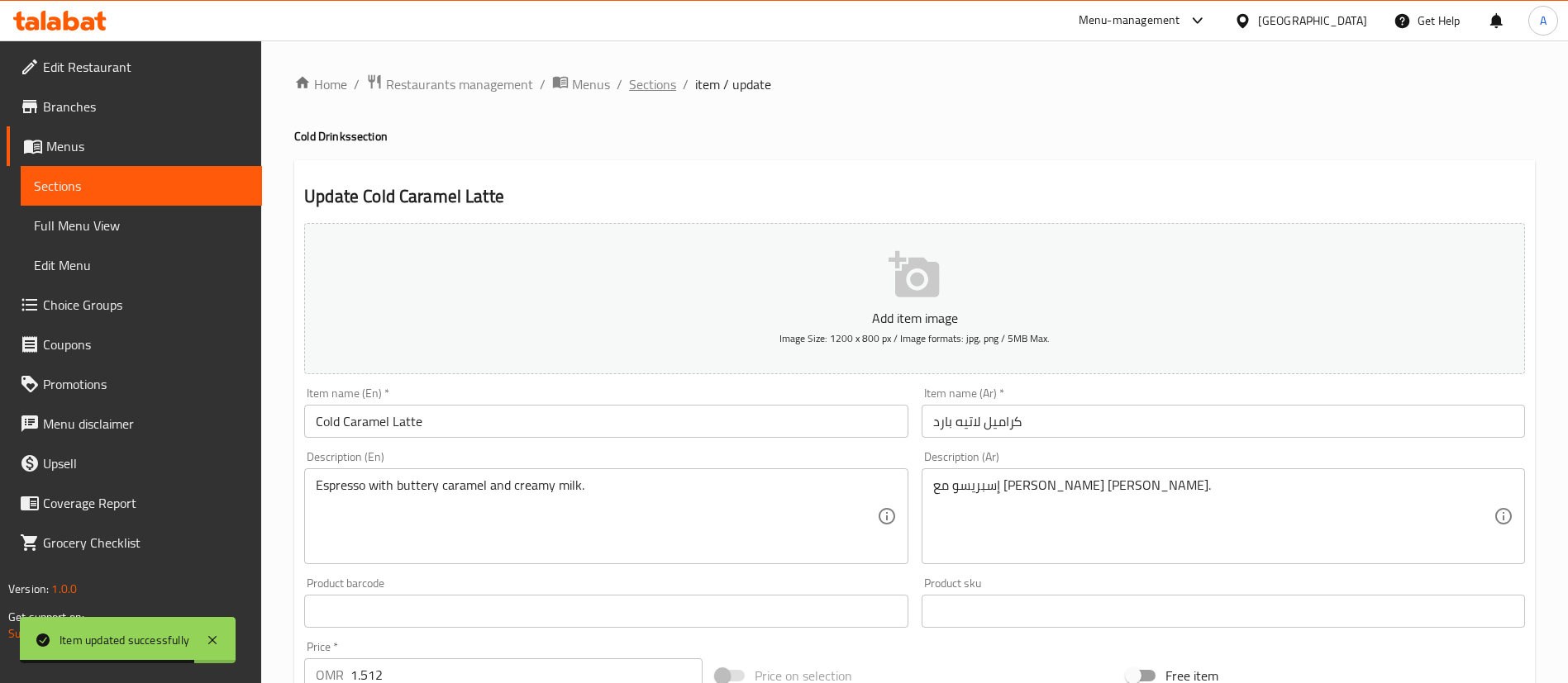
click at [655, 84] on span "Sections" at bounding box center [652, 84] width 47 height 20
